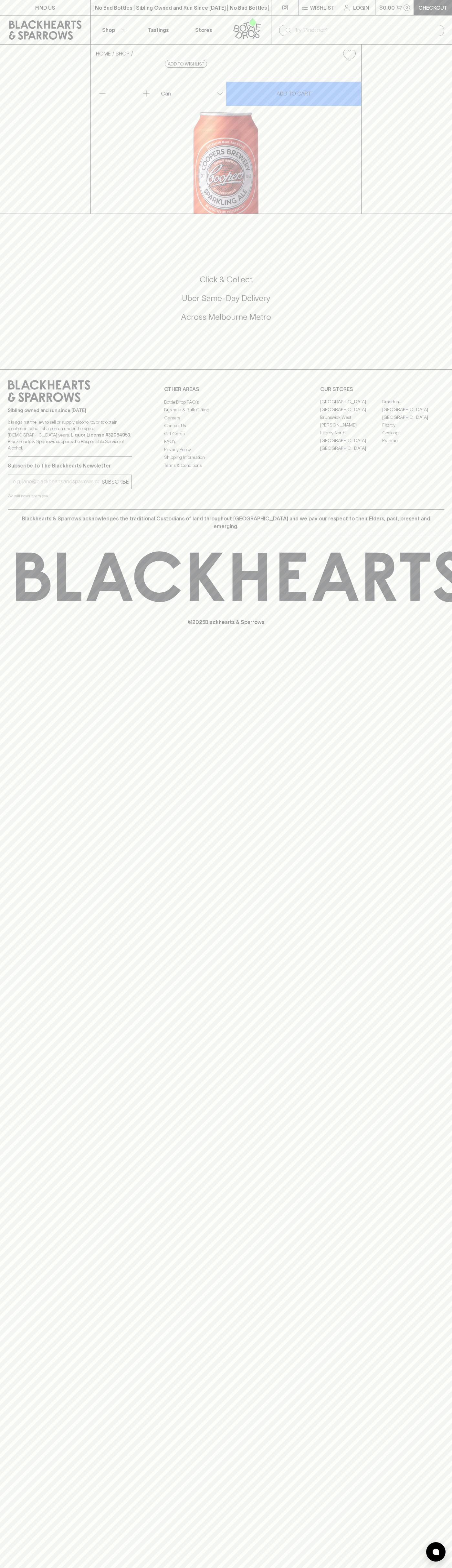
click at [403, 20] on div "​" at bounding box center [361, 30] width 181 height 29
click at [439, 1270] on div "FIND US | No Bad Bottles | Sibling Owned and Run Since 2006 | No Bad Bottles | …" at bounding box center [226, 784] width 452 height 1568
click at [14, 1567] on html "FIND US | No Bad Bottles | Sibling Owned and Run Since 2006 | No Bad Bottles | …" at bounding box center [226, 784] width 452 height 1568
click at [6, 214] on div "HOME SHOP Coopers Sparkling Ale Can $5.50 Add to wishlist 10% discount when pur…" at bounding box center [226, 129] width 452 height 170
